Goal: Information Seeking & Learning: Learn about a topic

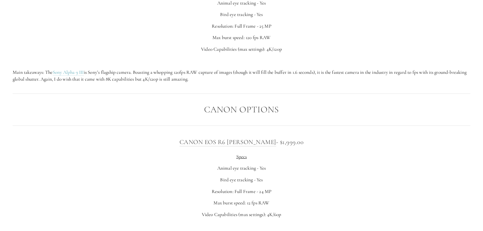
scroll to position [1691, 0]
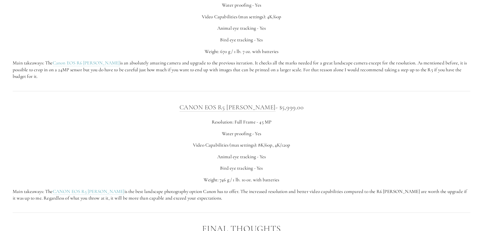
scroll to position [1565, 0]
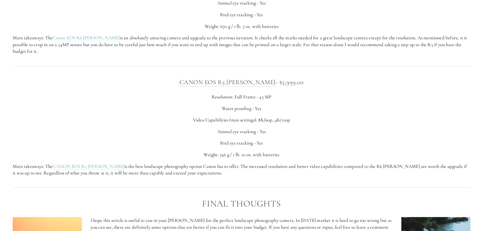
drag, startPoint x: 0, startPoint y: 139, endPoint x: 75, endPoint y: 191, distance: 91.8
click at [75, 192] on div at bounding box center [241, 188] width 467 height 14
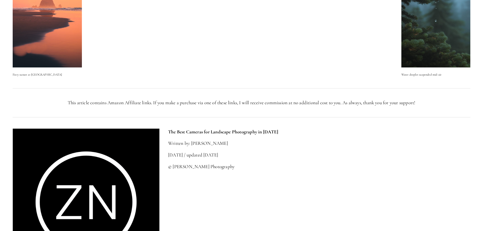
scroll to position [1818, 0]
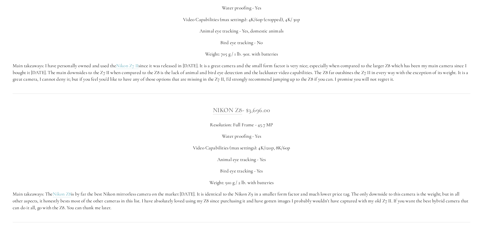
scroll to position [972, 0]
